Goal: Information Seeking & Learning: Learn about a topic

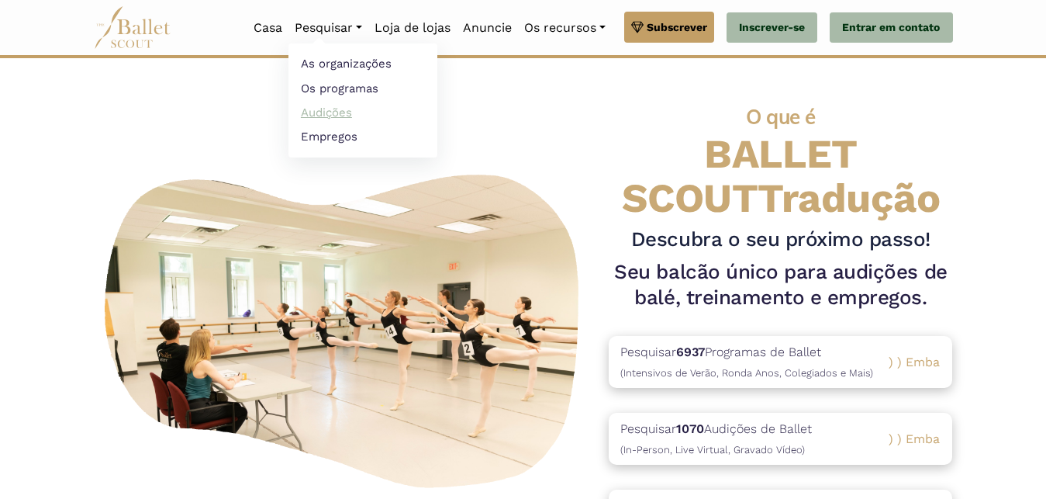
click at [309, 115] on link "Audições" at bounding box center [362, 112] width 149 height 24
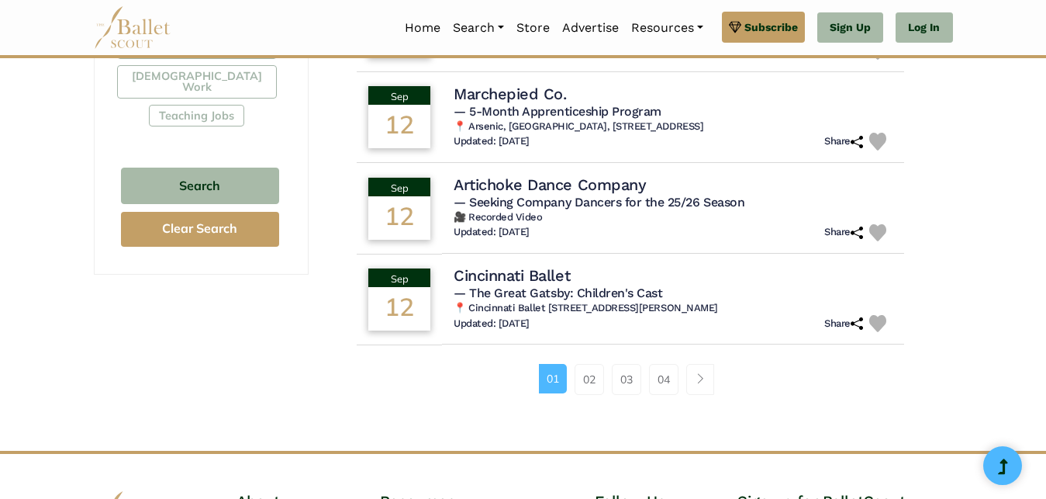
scroll to position [1003, 0]
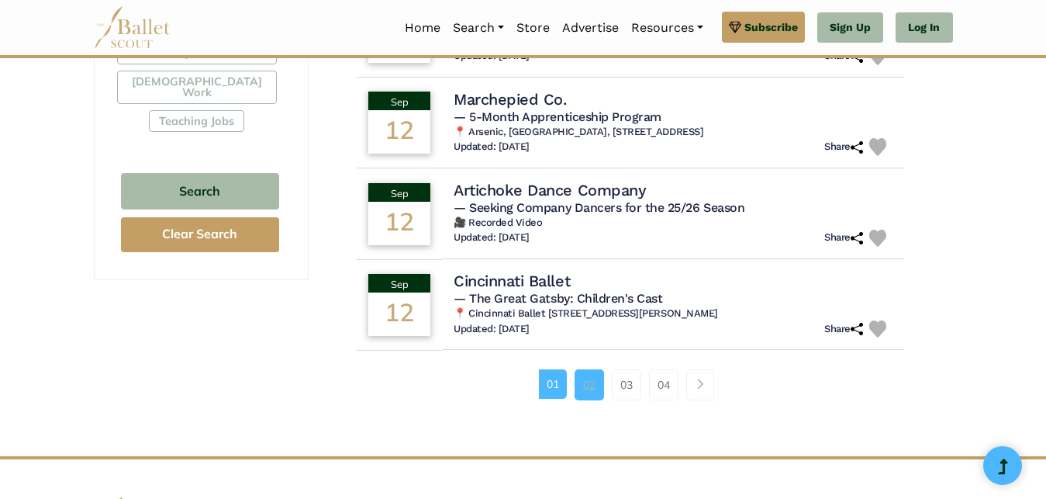
click at [586, 369] on link "02" at bounding box center [589, 384] width 29 height 31
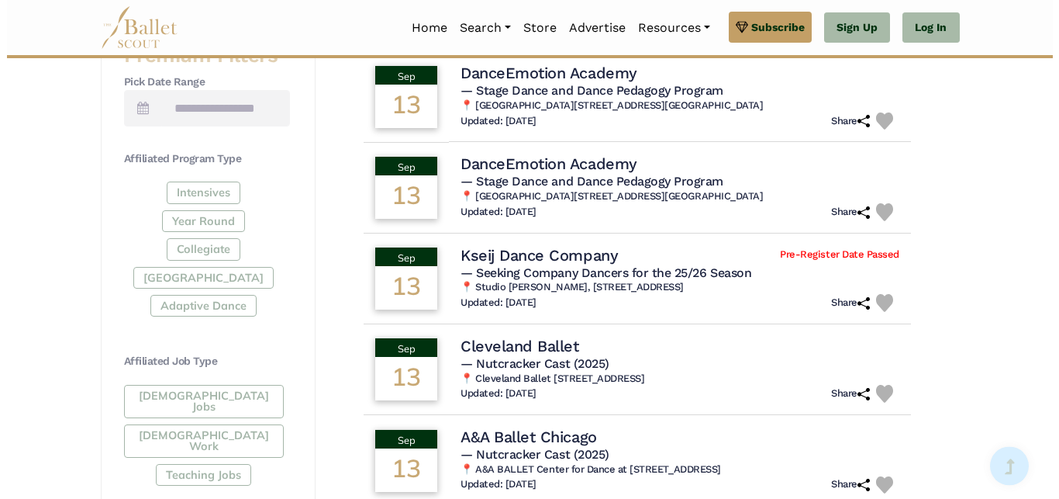
scroll to position [804, 0]
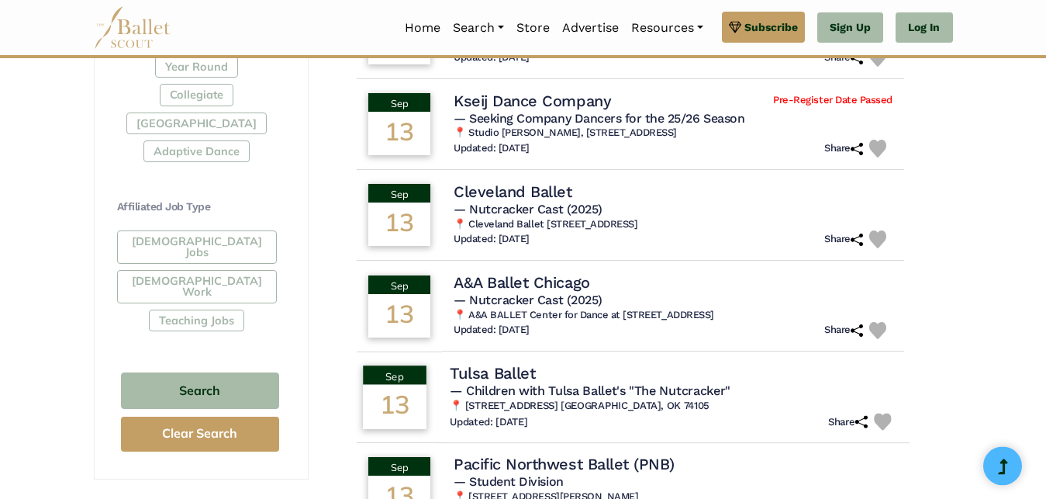
click at [506, 370] on h4 "Tulsa Ballet" at bounding box center [492, 372] width 85 height 21
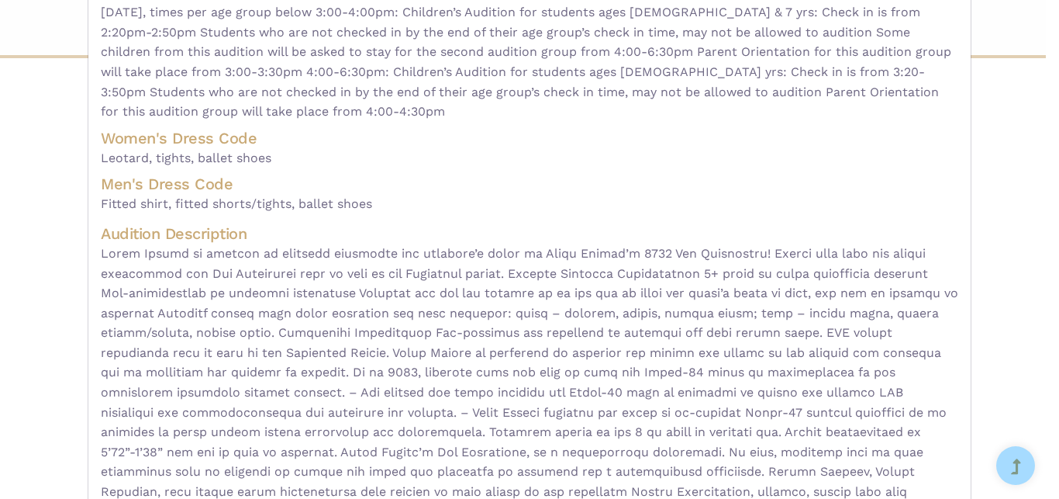
scroll to position [0, 0]
